Goal: Task Accomplishment & Management: Manage account settings

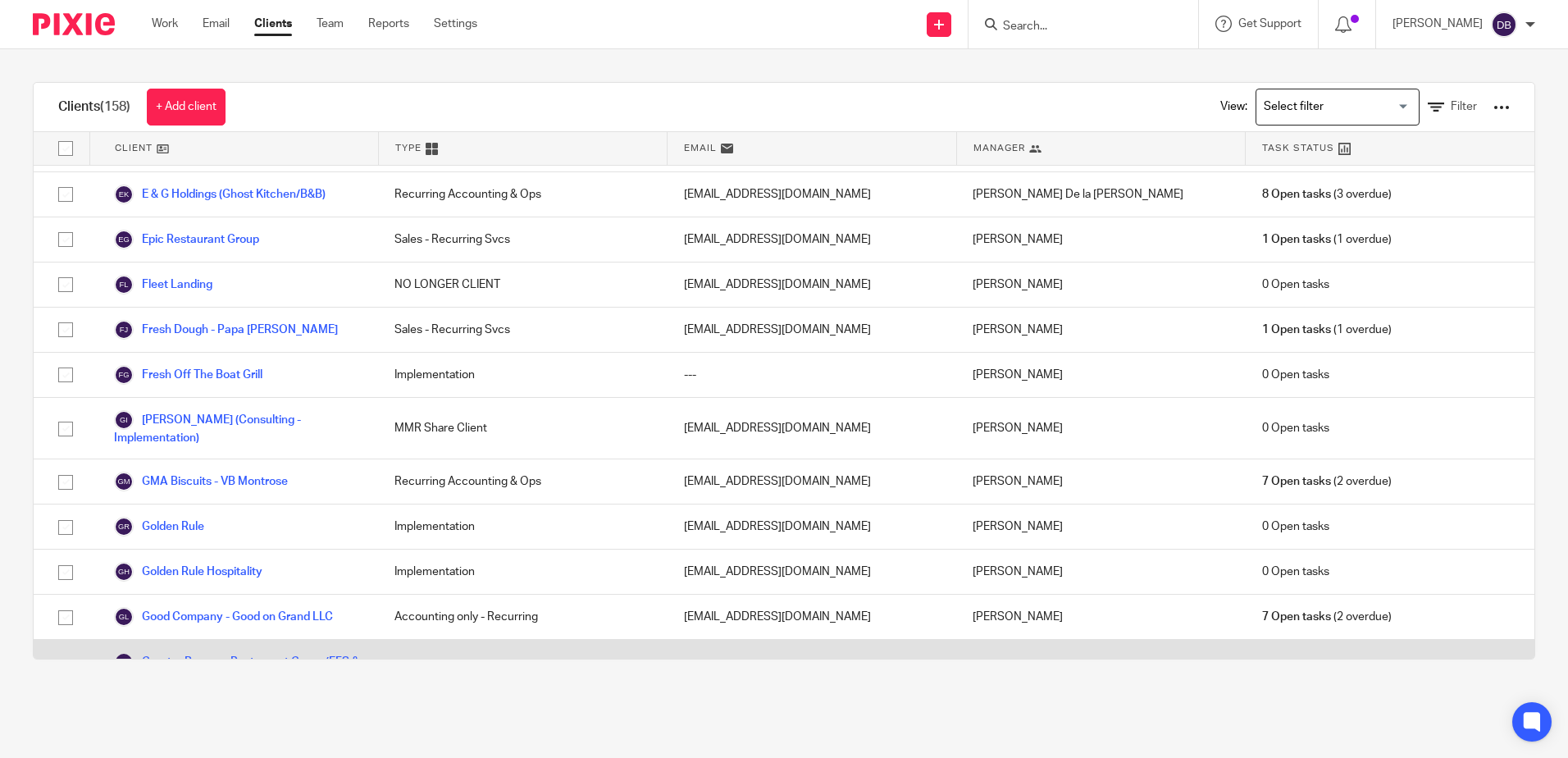
scroll to position [902, 0]
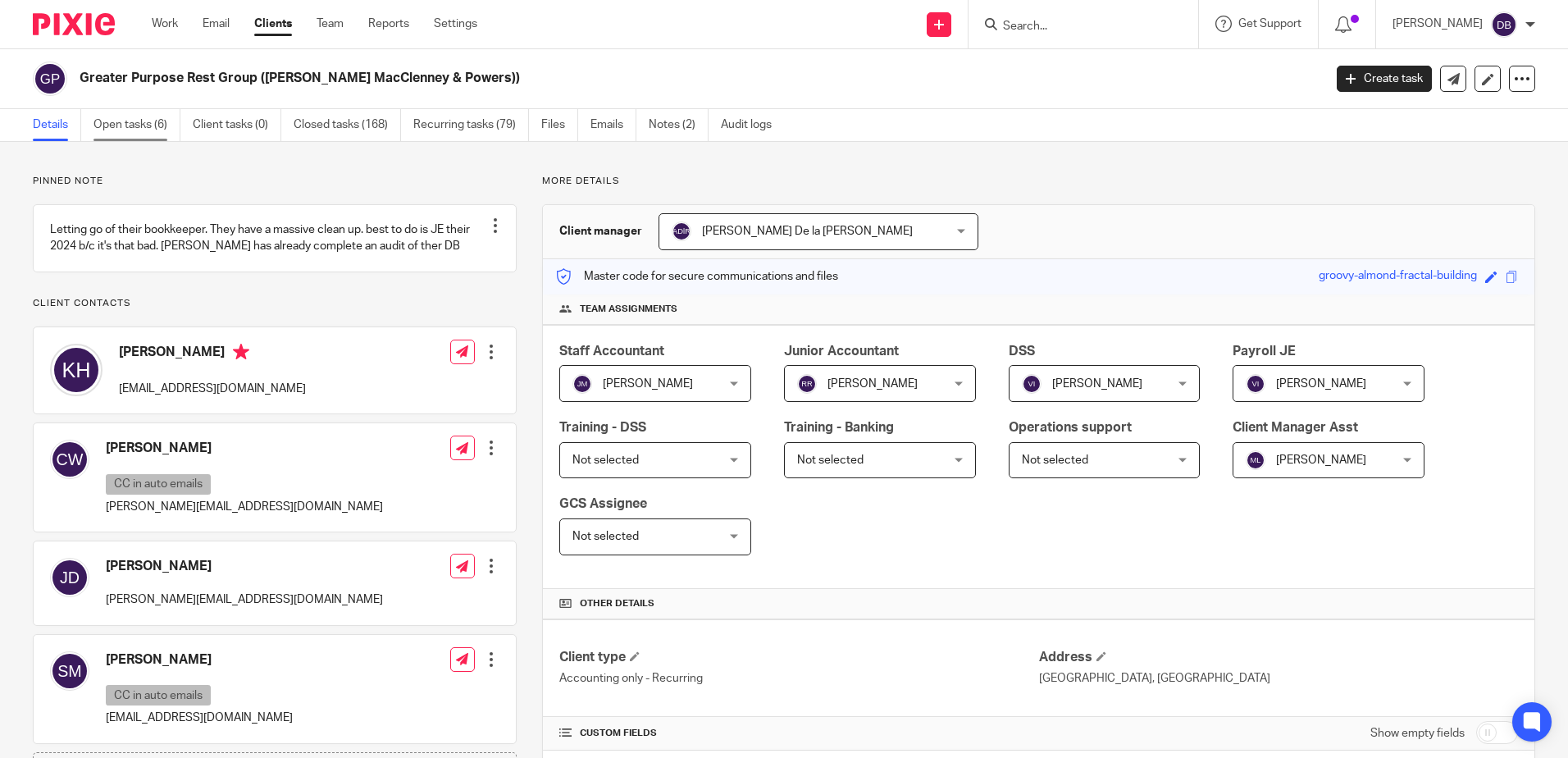
click at [140, 122] on link "Open tasks (6)" at bounding box center [136, 125] width 87 height 32
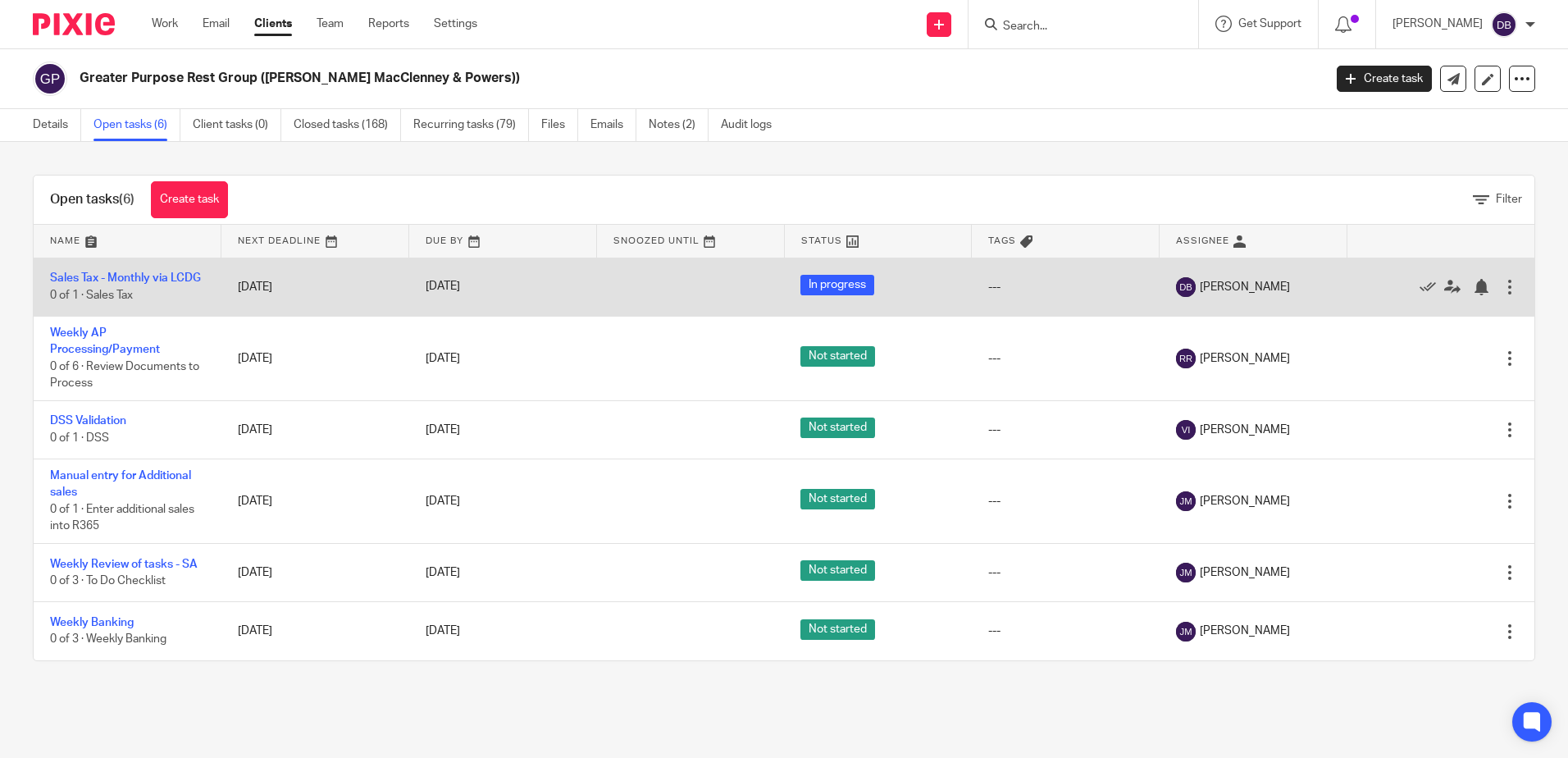
click at [127, 267] on td "Sales Tax - Monthly via LCDG 0 of 1 · Sales Tax" at bounding box center [128, 287] width 188 height 58
click at [67, 273] on link "Sales Tax - Monthly via LCDG" at bounding box center [126, 278] width 151 height 11
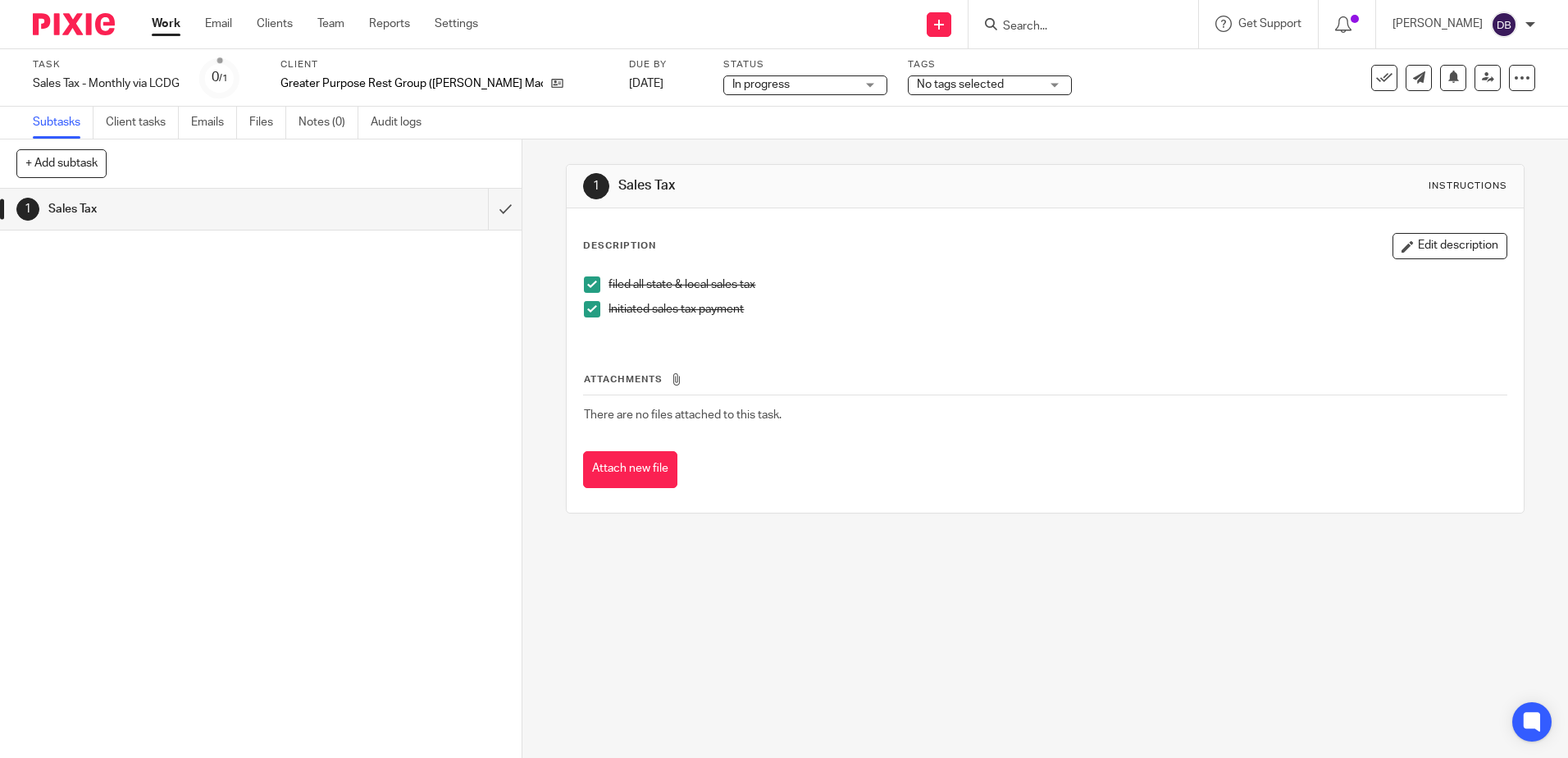
click at [832, 86] on span "In progress" at bounding box center [794, 85] width 123 height 18
click at [798, 109] on li "Not started" at bounding box center [807, 112] width 163 height 33
click at [997, 84] on span "No tags selected" at bounding box center [960, 84] width 87 height 11
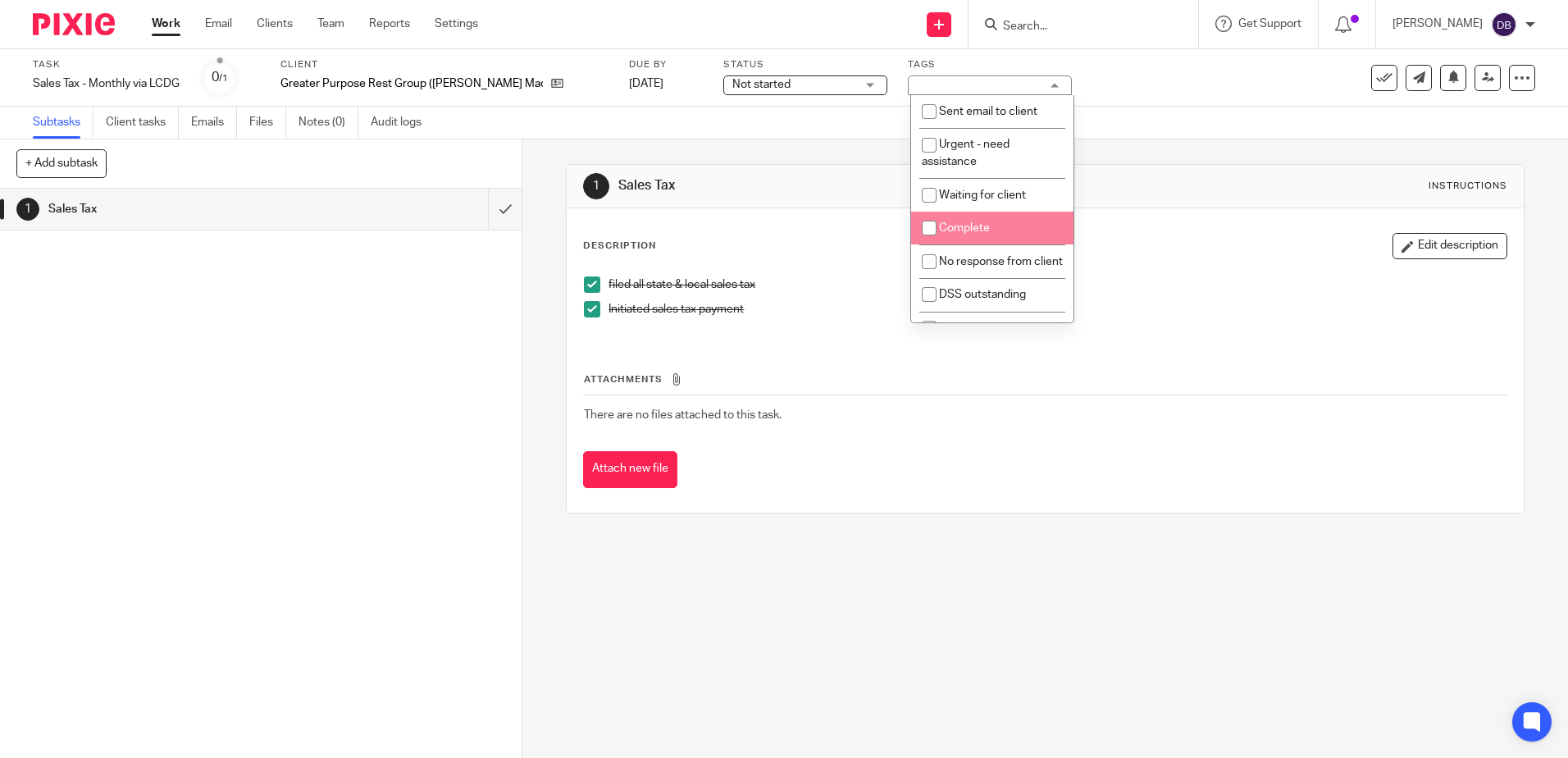
click at [966, 230] on span "Complete" at bounding box center [965, 228] width 51 height 11
checkbox input "true"
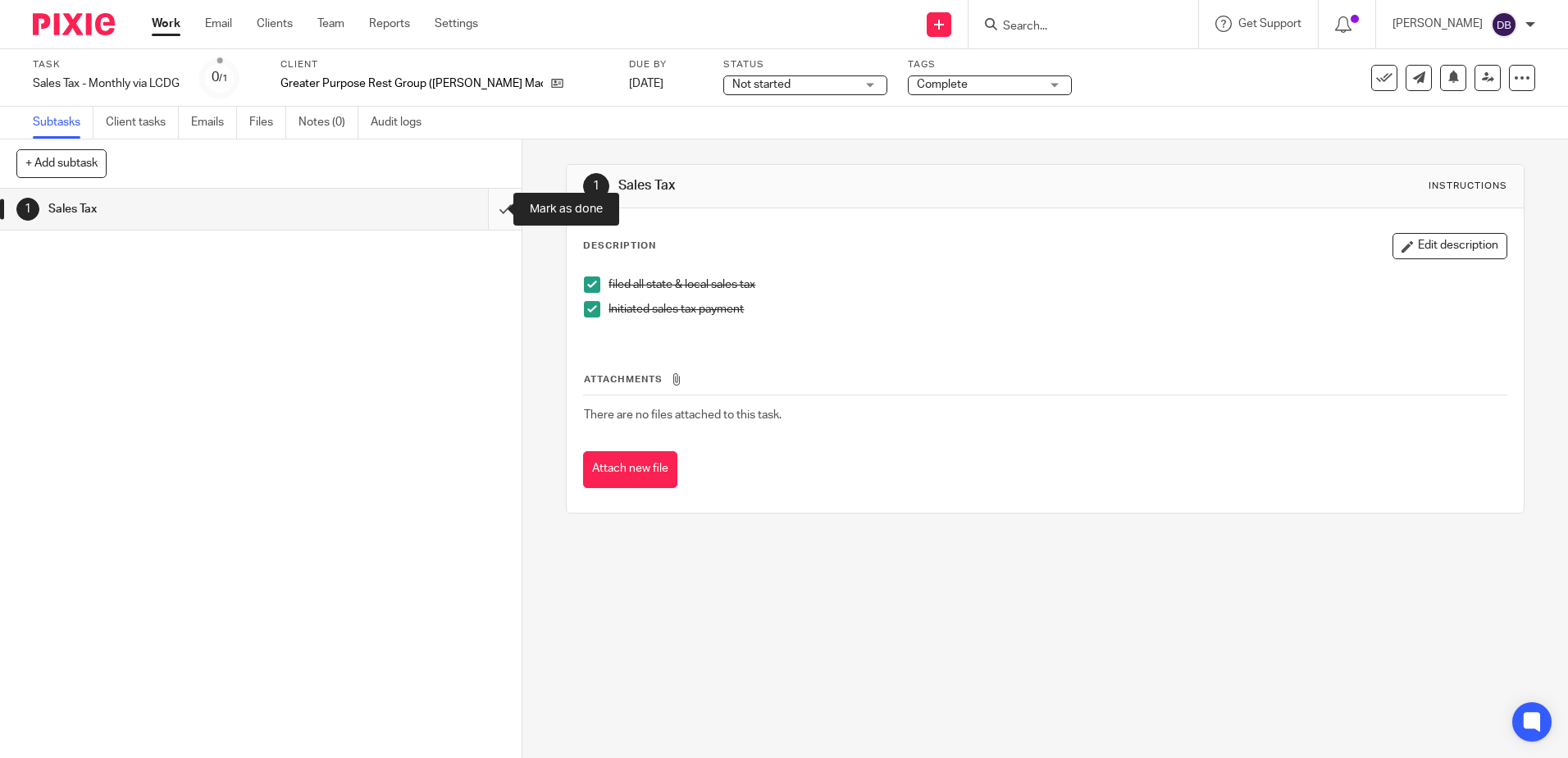
click at [487, 216] on input "submit" at bounding box center [260, 209] width 521 height 41
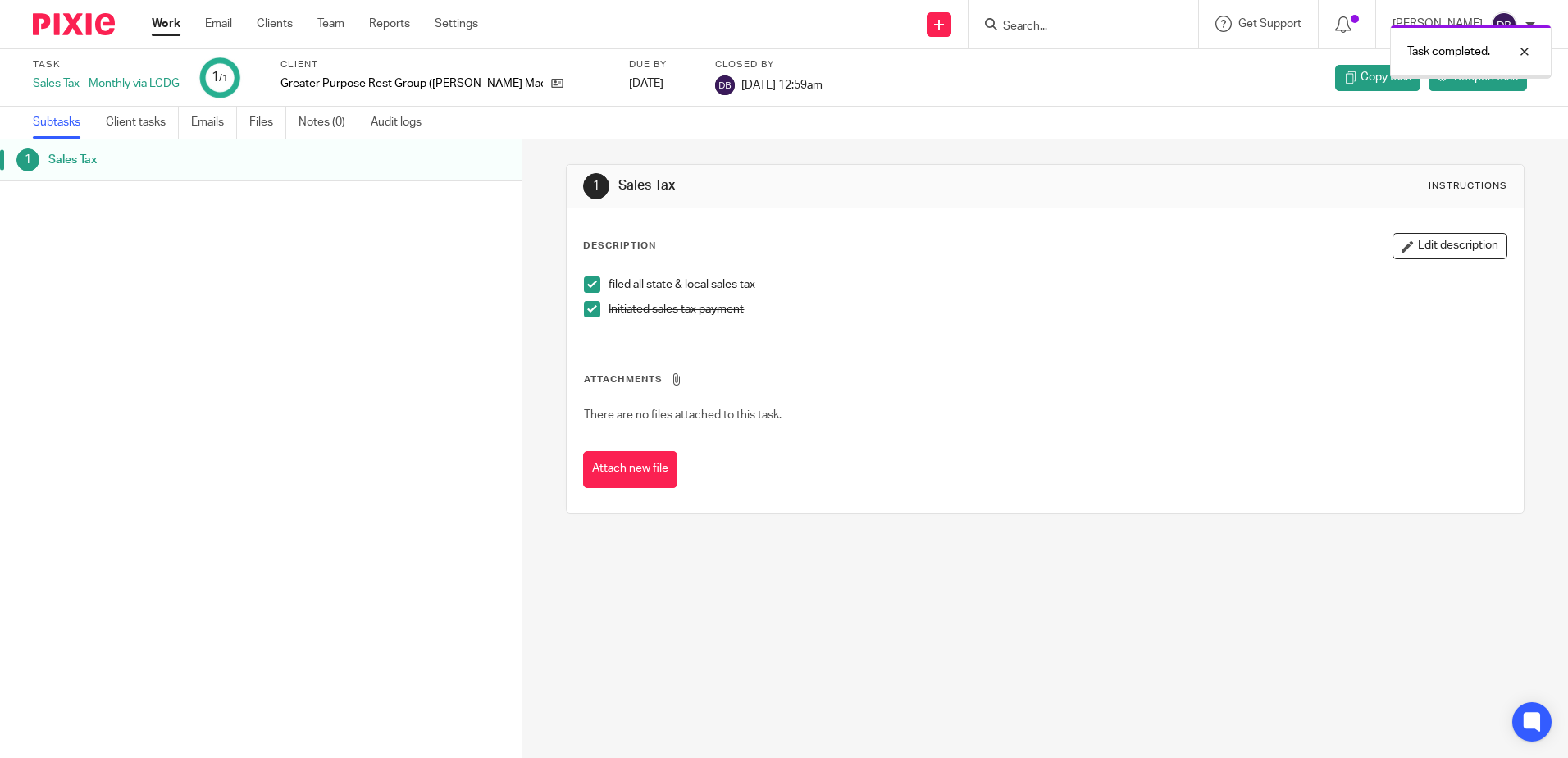
click at [264, 19] on link "Clients" at bounding box center [274, 24] width 36 height 17
